Goal: Find specific page/section: Find specific page/section

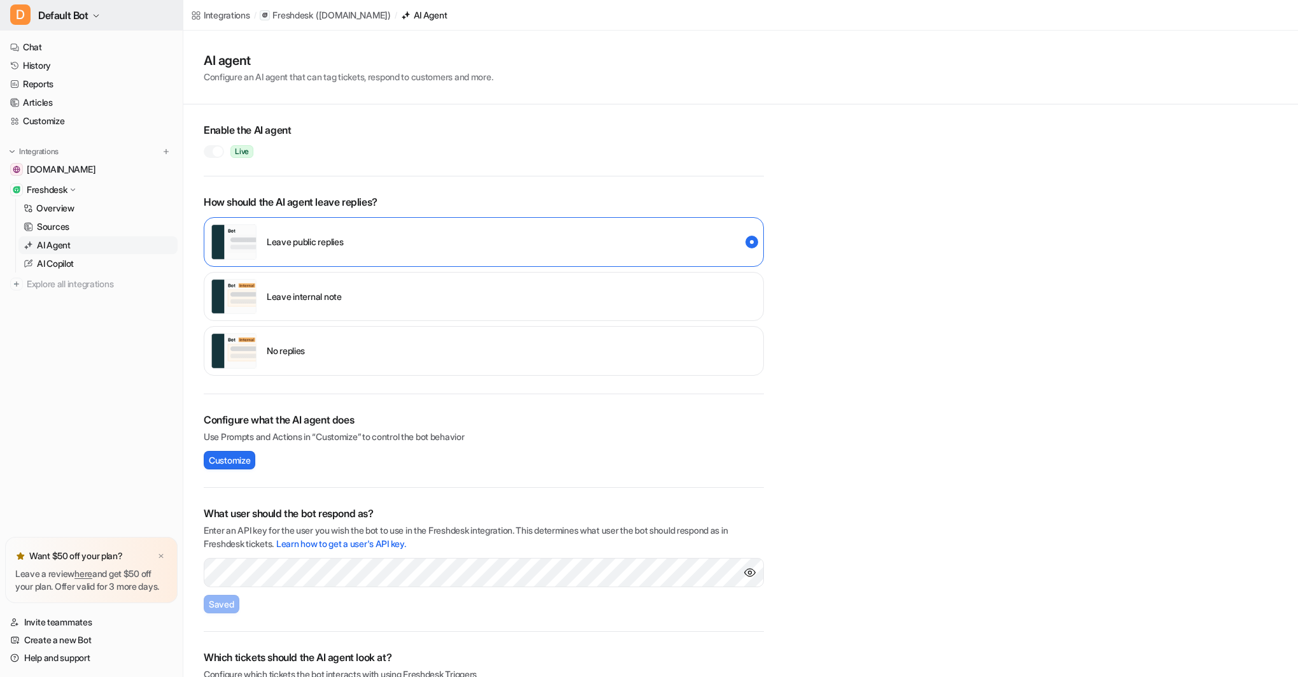
click at [103, 11] on button "D Default Bot" at bounding box center [91, 15] width 183 height 31
click at [78, 115] on link "Settings" at bounding box center [102, 117] width 176 height 21
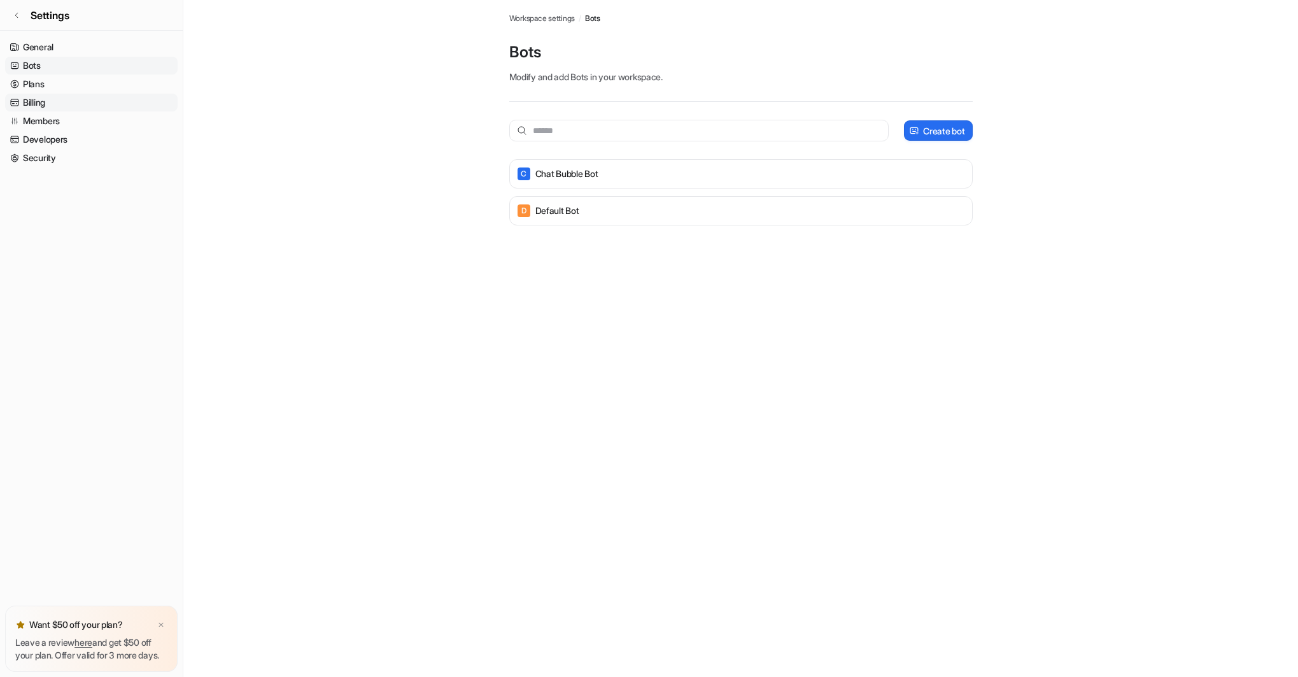
click at [39, 102] on link "Billing" at bounding box center [91, 103] width 173 height 18
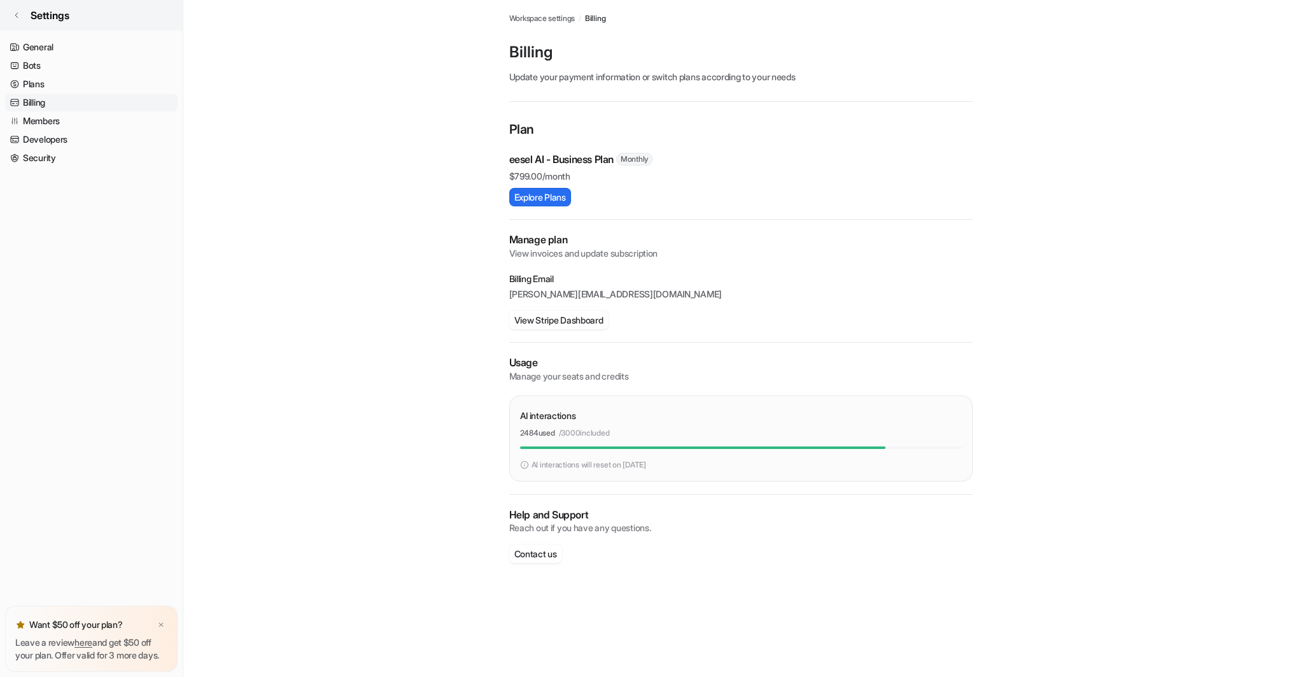
click at [36, 11] on span "Settings" at bounding box center [50, 15] width 39 height 15
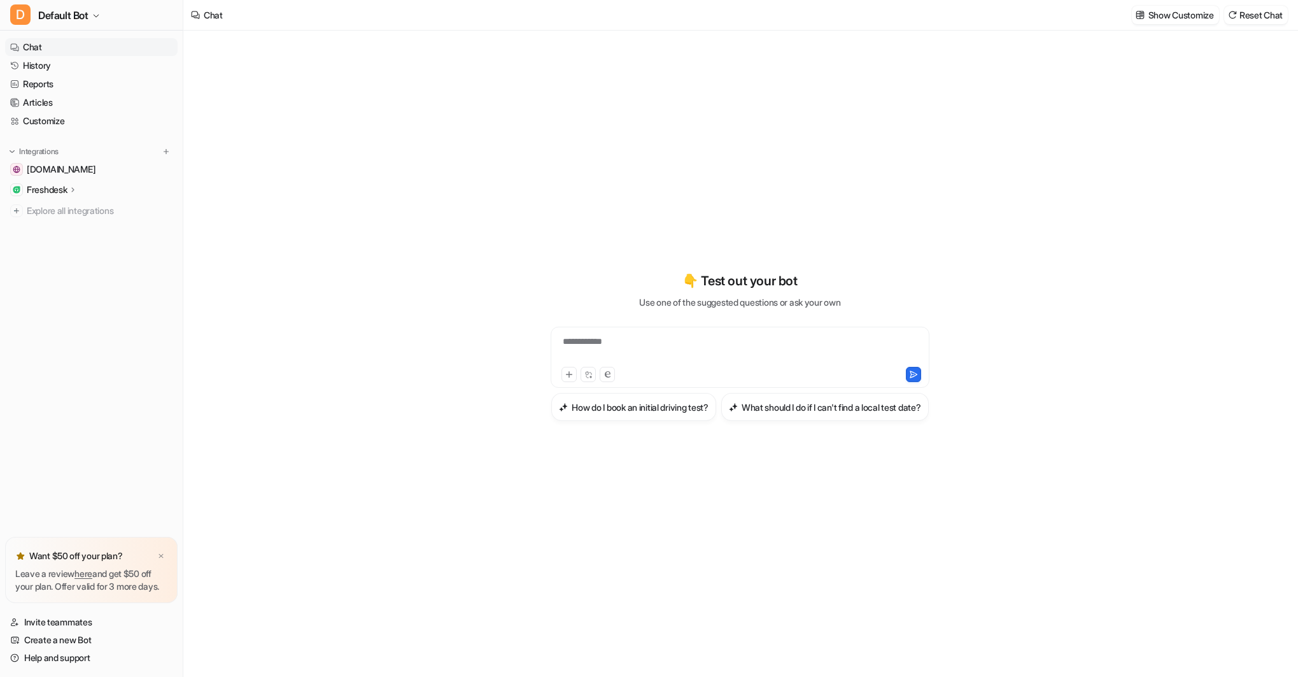
click at [52, 188] on p "Freshdesk" at bounding box center [47, 189] width 40 height 13
click at [58, 242] on p "AI Agent" at bounding box center [54, 245] width 34 height 13
